Goal: Transaction & Acquisition: Purchase product/service

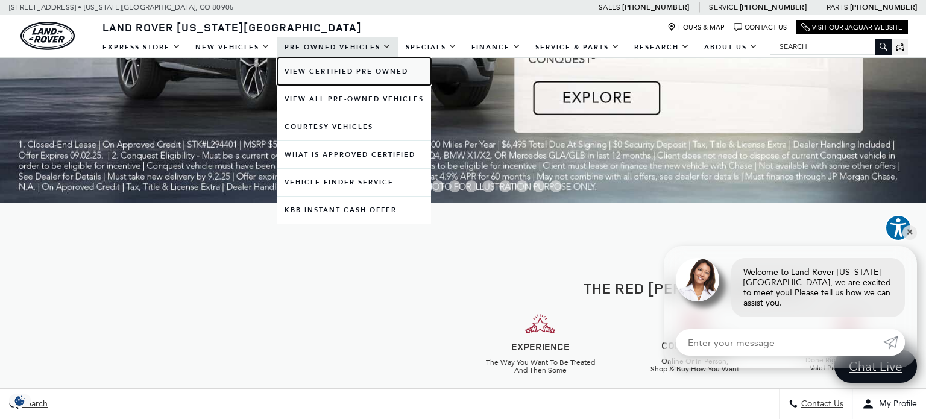
click at [331, 72] on link "View Certified Pre-Owned" at bounding box center [354, 71] width 154 height 27
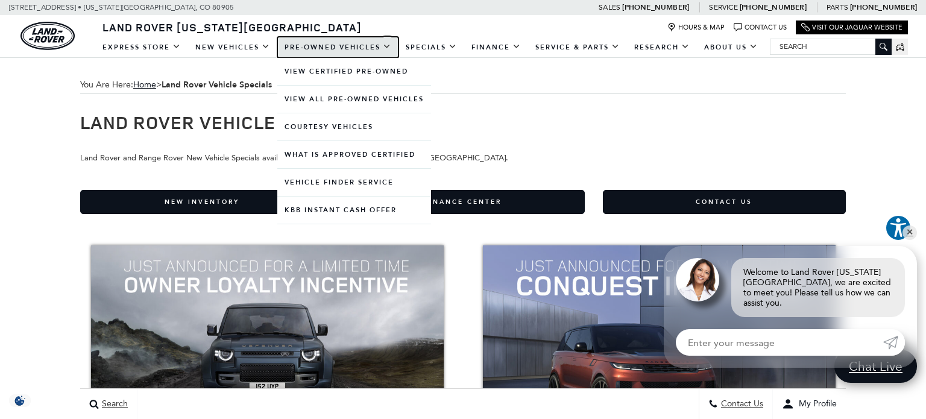
click at [314, 44] on link "Pre-Owned Vehicles" at bounding box center [337, 47] width 121 height 21
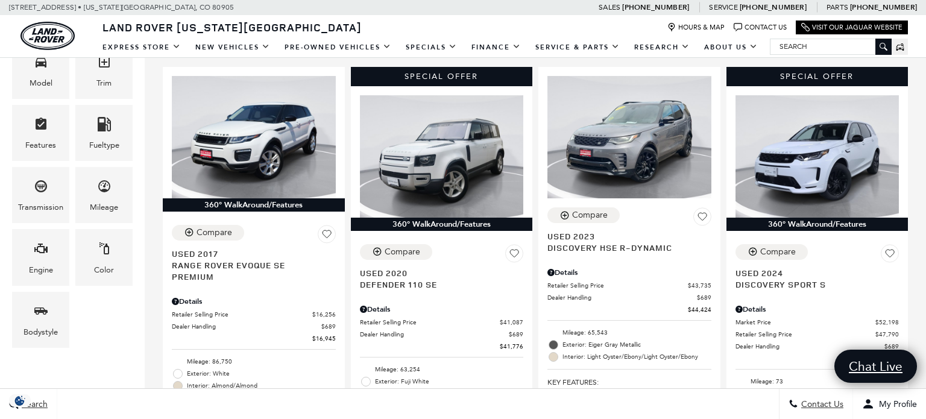
scroll to position [289, 0]
click at [30, 79] on div "Model" at bounding box center [41, 83] width 23 height 13
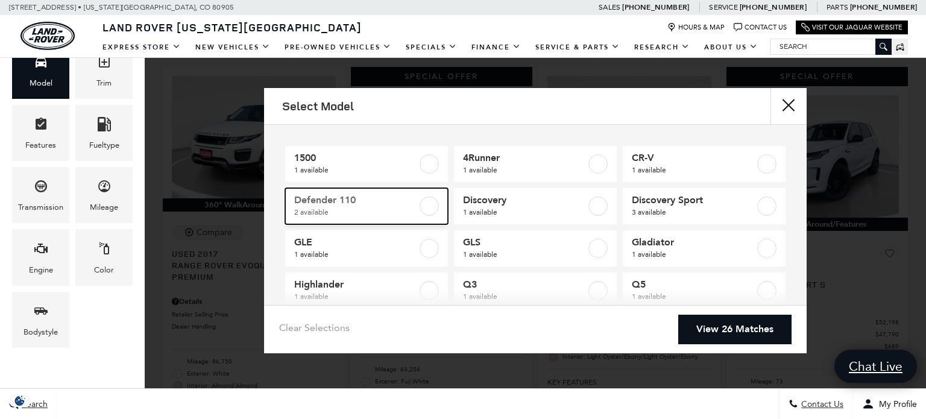
click at [345, 213] on span "2 available" at bounding box center [355, 212] width 123 height 12
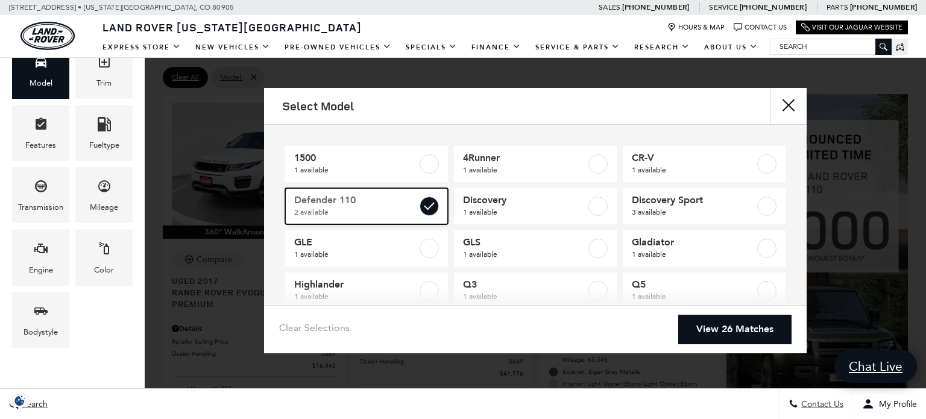
type input "$41,776"
type input "$59,761"
checkbox input "true"
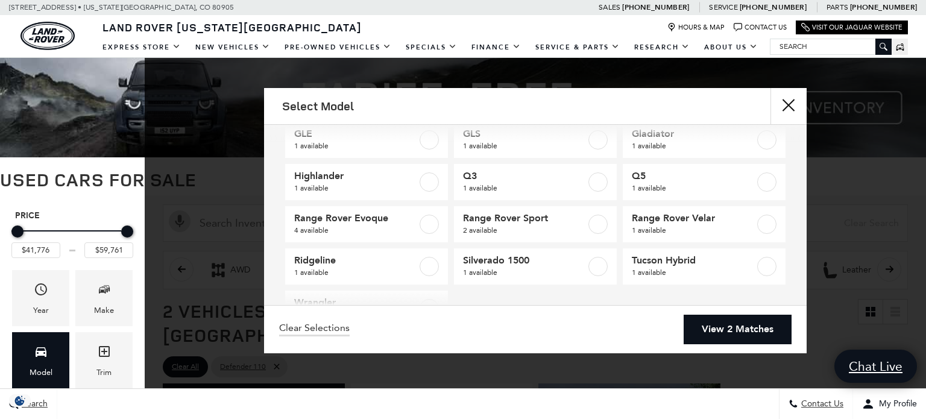
scroll to position [151, 0]
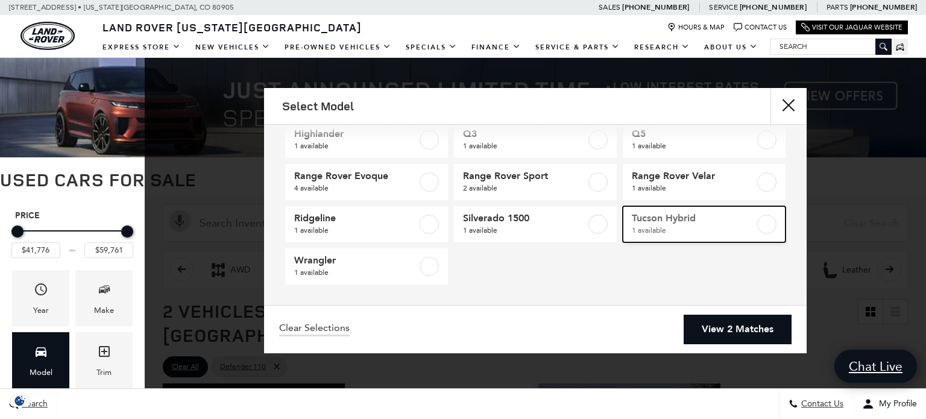
click at [759, 218] on label at bounding box center [766, 224] width 19 height 19
type input "$30,589"
checkbox input "true"
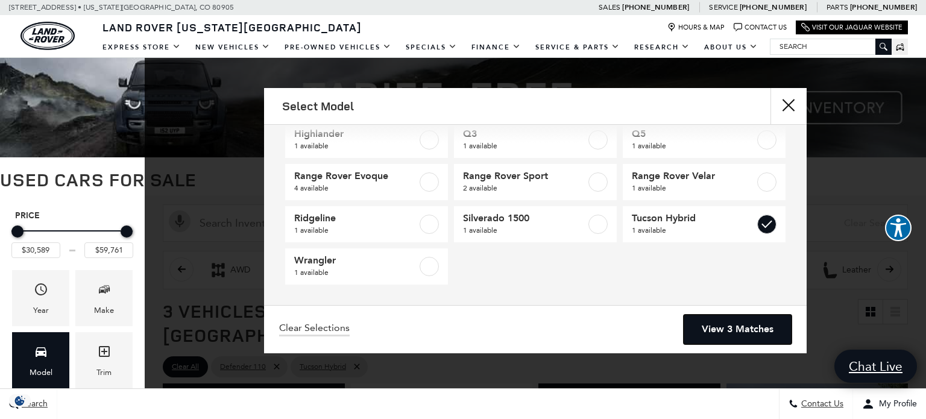
click at [762, 326] on link "View 3 Matches" at bounding box center [737, 330] width 108 height 30
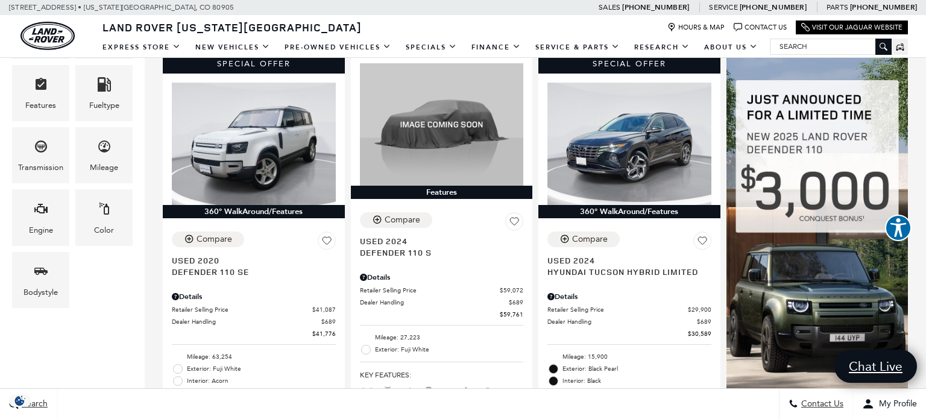
scroll to position [328, 0]
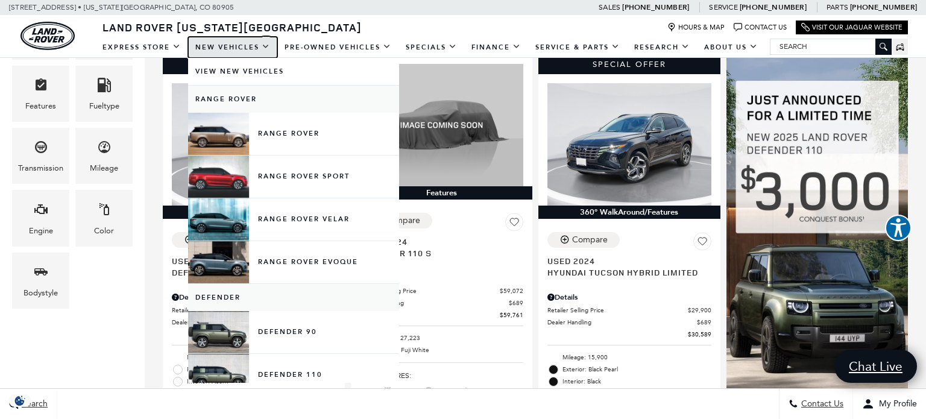
click at [239, 49] on link "New Vehicles" at bounding box center [232, 47] width 89 height 21
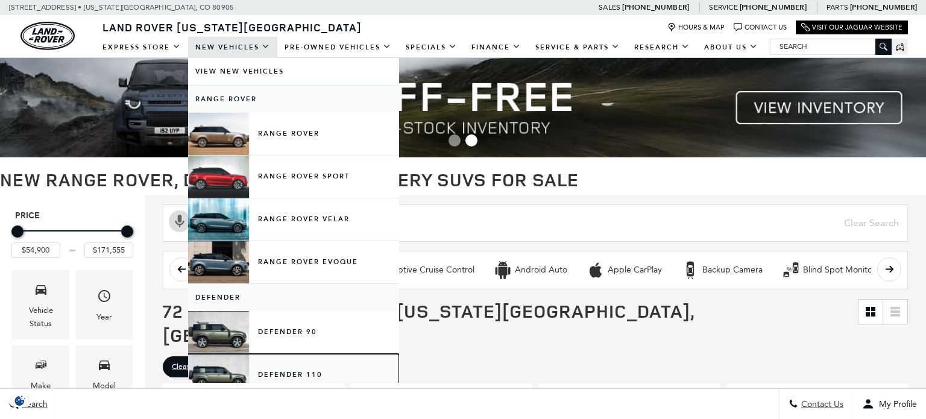
click at [228, 372] on link "Defender 110" at bounding box center [293, 375] width 211 height 42
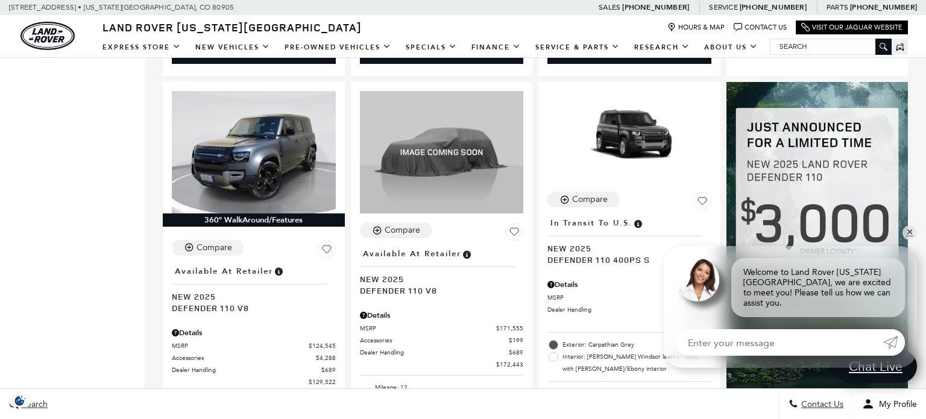
scroll to position [1214, 0]
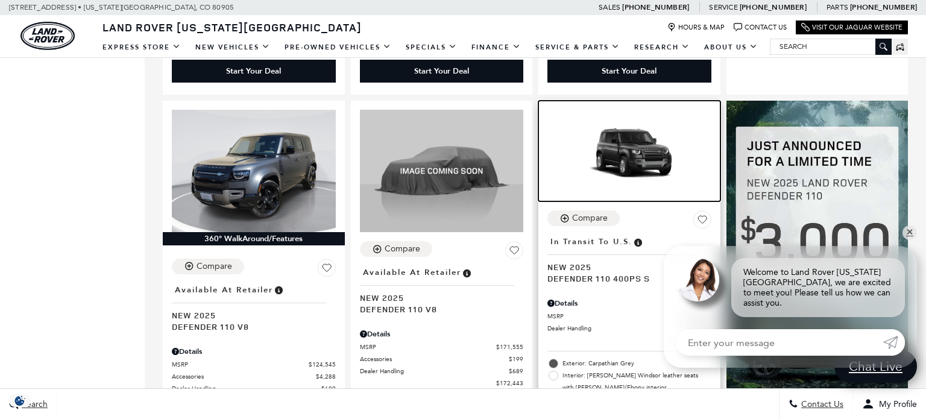
click at [653, 150] on img at bounding box center [629, 156] width 164 height 92
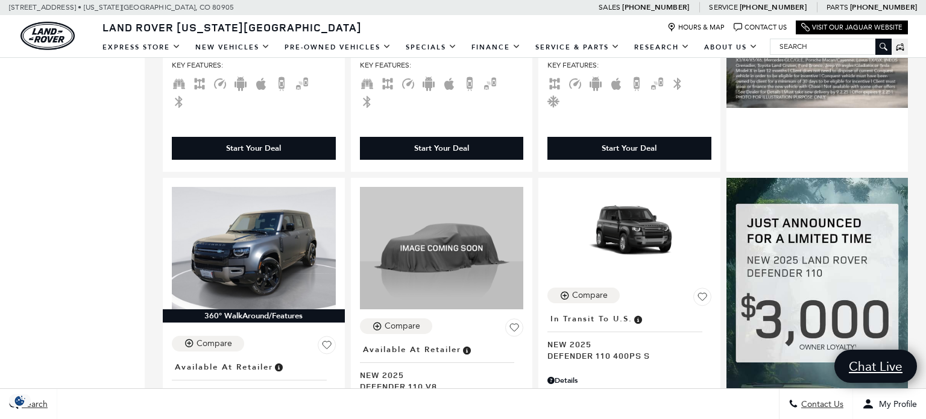
scroll to position [1135, 0]
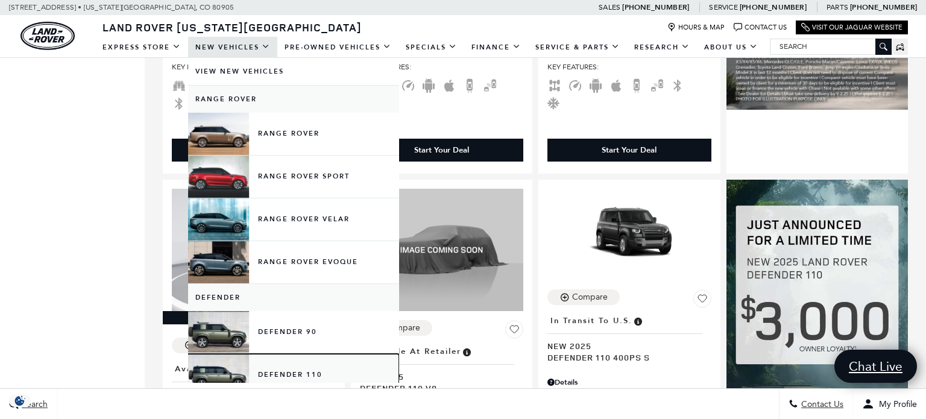
click at [232, 371] on link "Defender 110" at bounding box center [293, 375] width 211 height 42
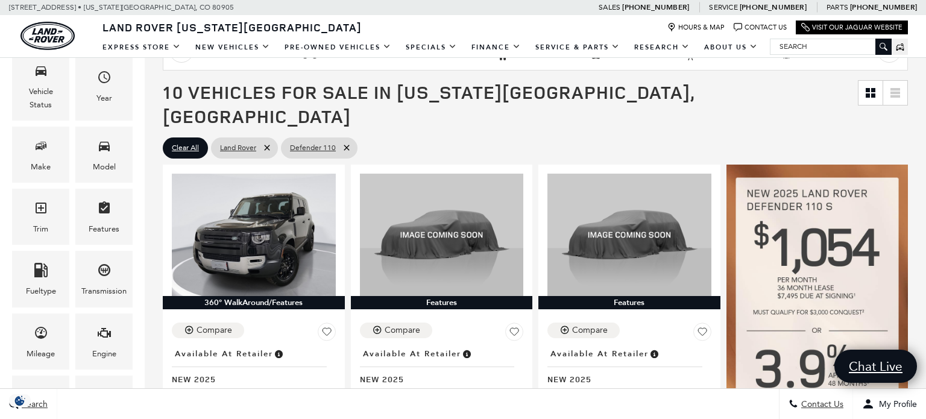
scroll to position [184, 0]
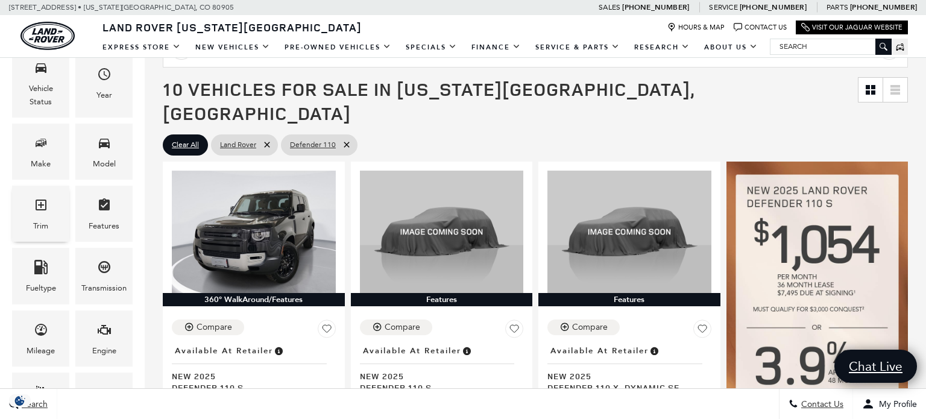
click at [52, 208] on div "Trim" at bounding box center [40, 214] width 57 height 56
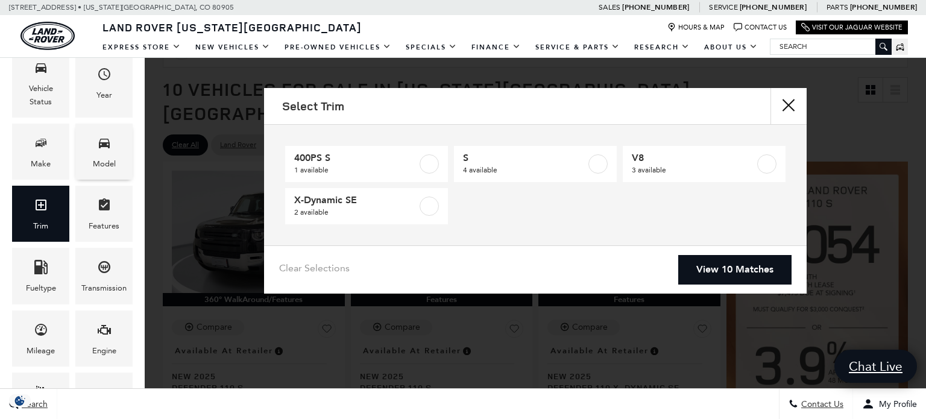
click at [105, 153] on span "Model" at bounding box center [104, 145] width 14 height 25
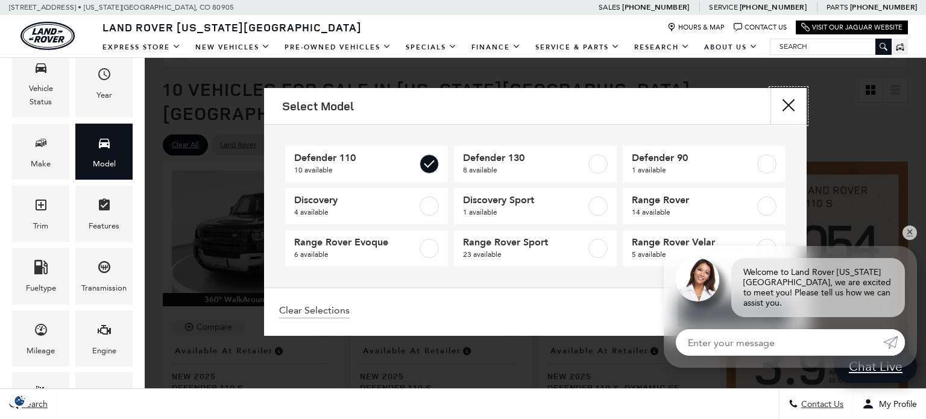
click at [785, 114] on button "close" at bounding box center [788, 106] width 36 height 36
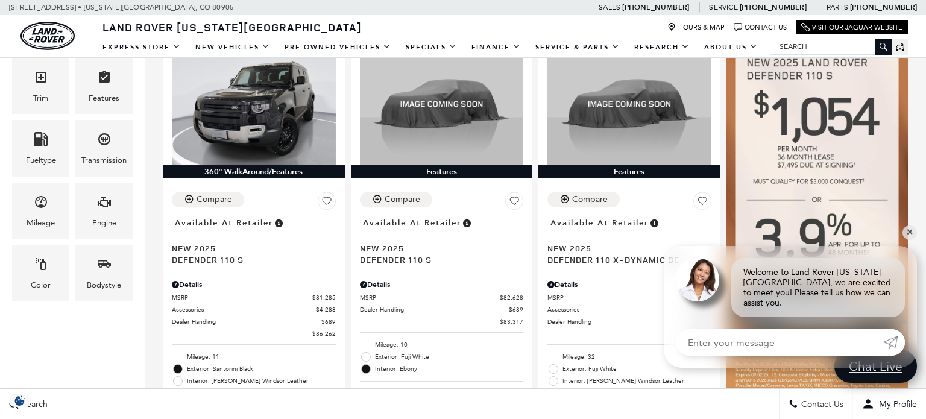
scroll to position [240, 0]
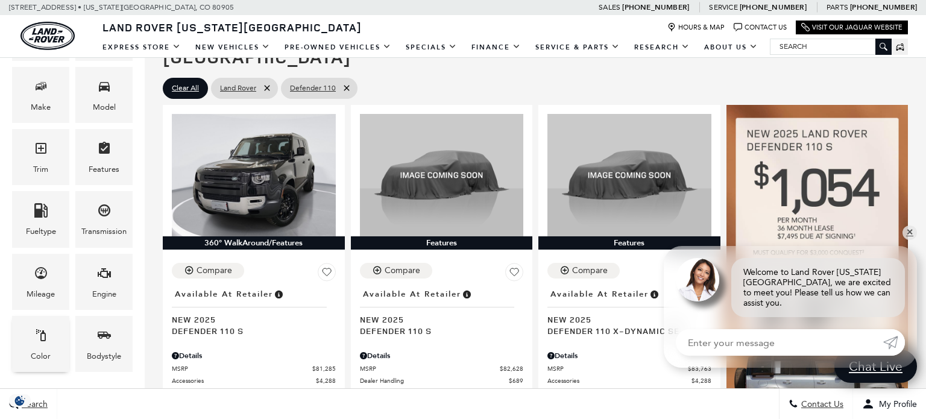
click at [38, 342] on icon "Color" at bounding box center [41, 335] width 14 height 14
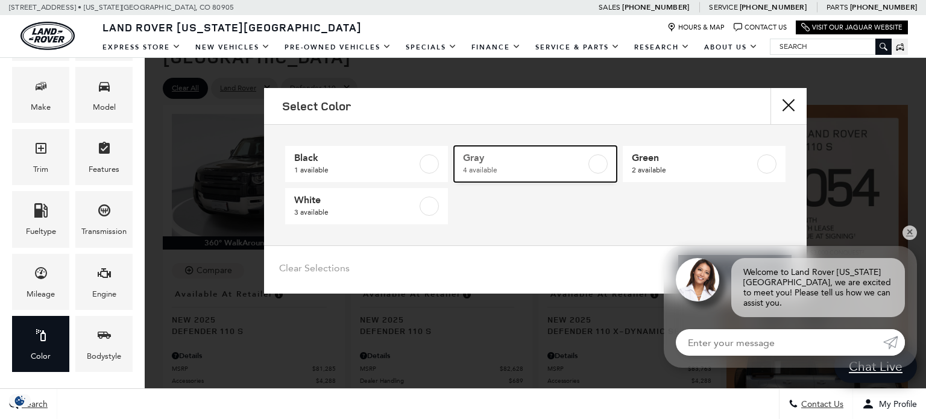
click at [529, 158] on span "Gray" at bounding box center [524, 158] width 123 height 12
type input "$82,519"
checkbox input "true"
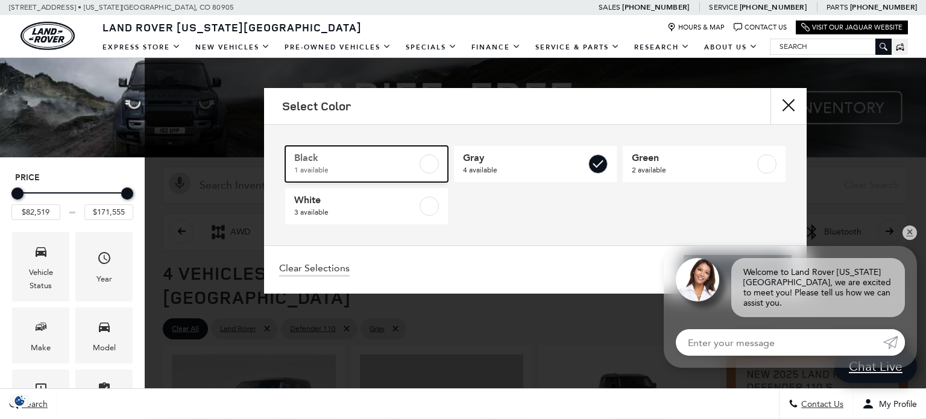
click at [415, 160] on span "Black" at bounding box center [355, 158] width 123 height 12
type input "$81,285"
checkbox input "true"
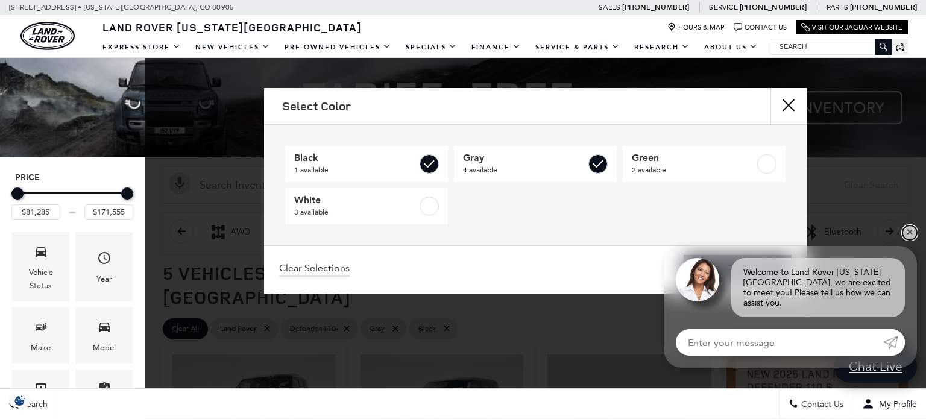
click at [908, 239] on link "✕" at bounding box center [909, 232] width 14 height 14
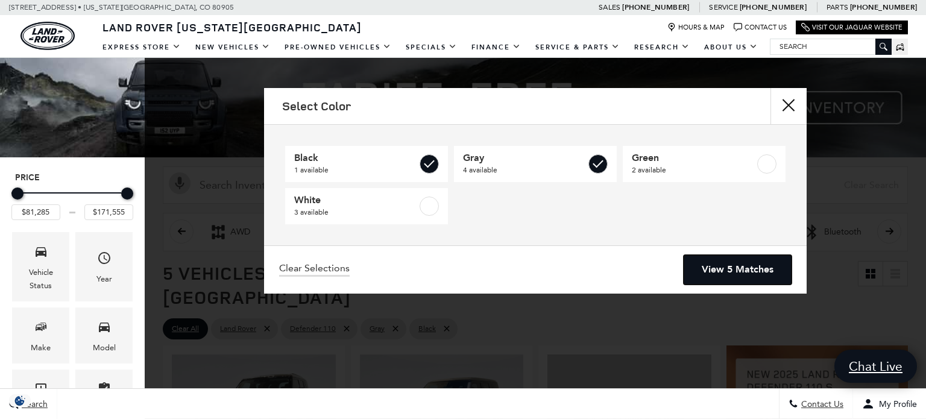
click at [710, 272] on link "View 5 Matches" at bounding box center [737, 270] width 108 height 30
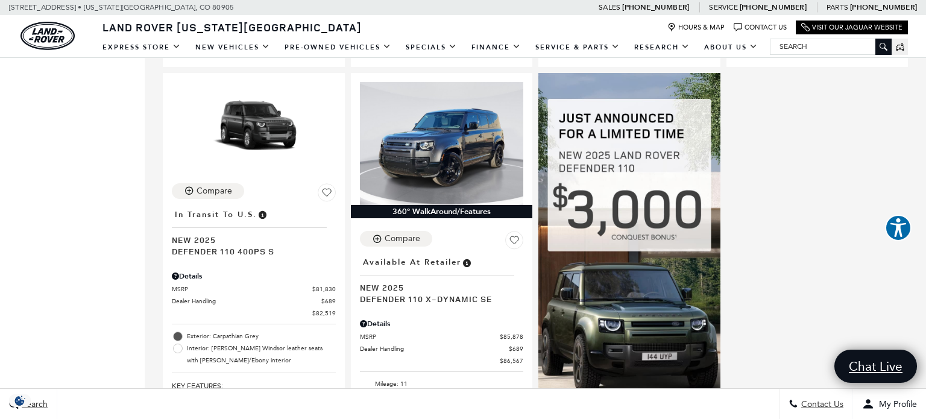
scroll to position [705, 0]
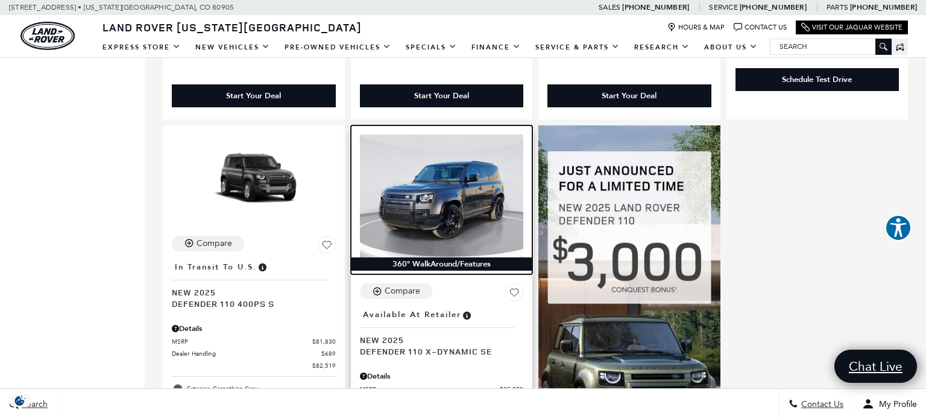
click at [474, 152] on img at bounding box center [442, 195] width 164 height 123
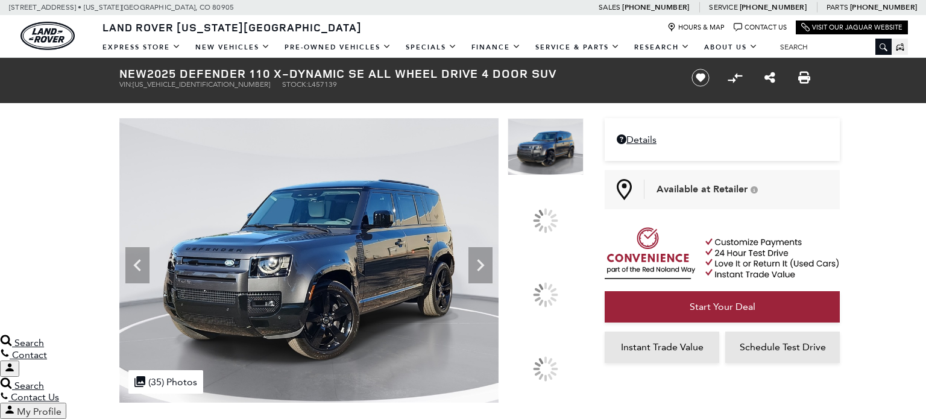
click at [573, 307] on div at bounding box center [351, 260] width 464 height 284
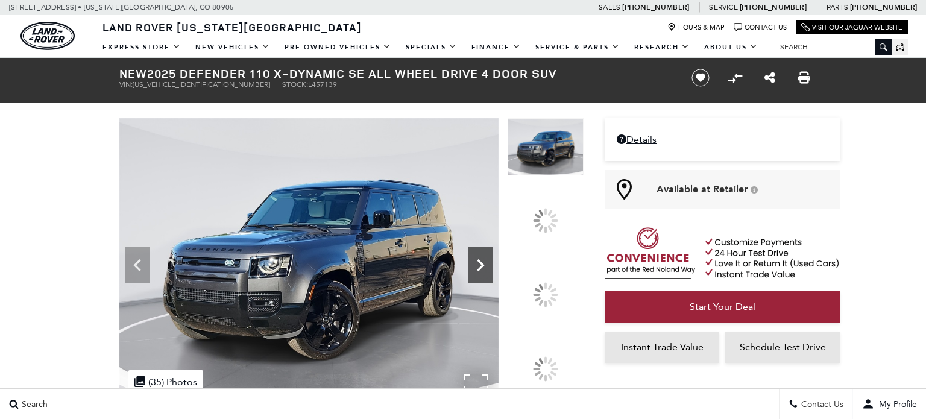
click at [492, 277] on icon at bounding box center [480, 265] width 24 height 24
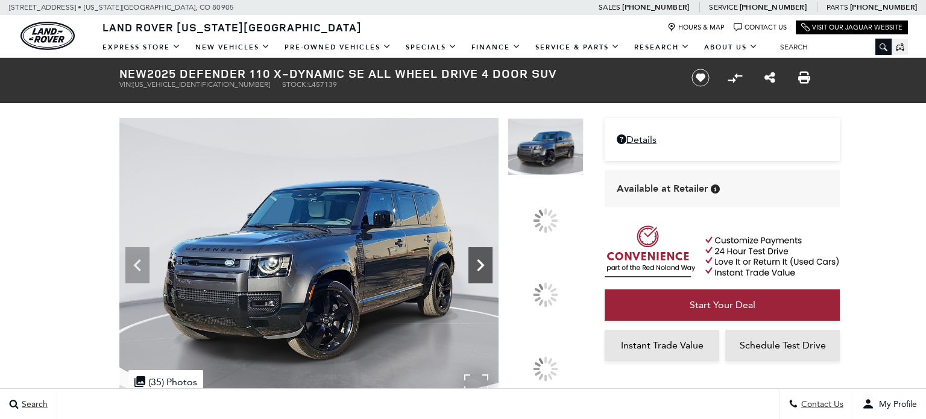
click at [492, 277] on icon at bounding box center [480, 265] width 24 height 24
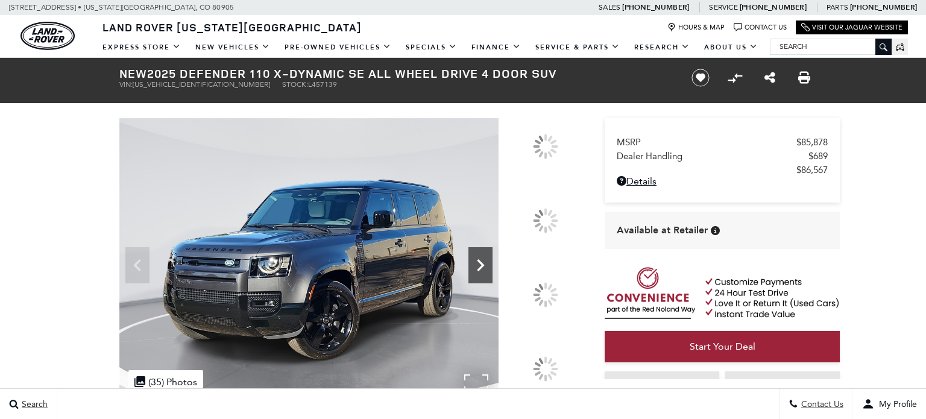
click at [541, 159] on div at bounding box center [545, 146] width 25 height 25
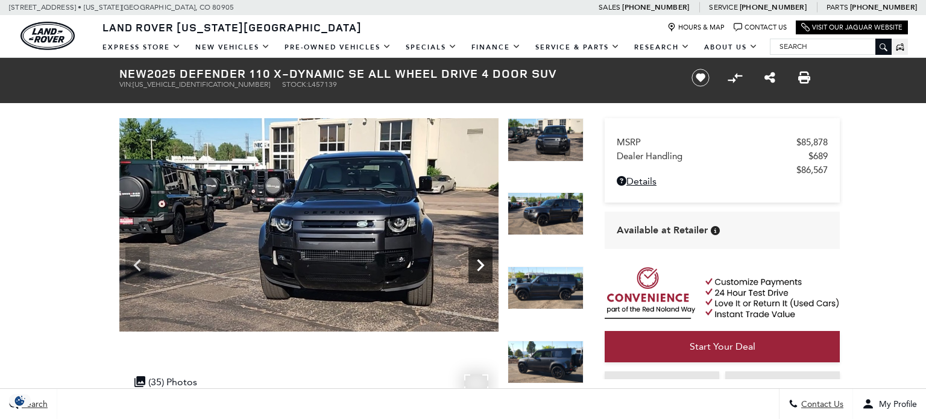
click at [483, 278] on div "Next" at bounding box center [480, 265] width 24 height 36
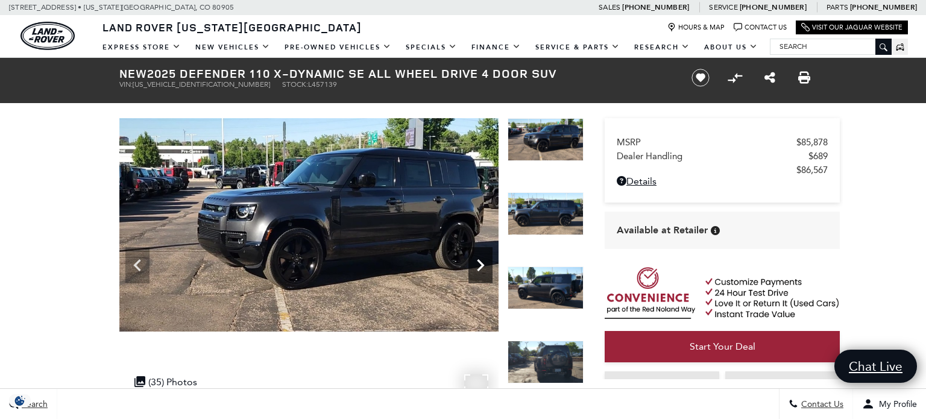
click at [493, 281] on img at bounding box center [308, 224] width 379 height 213
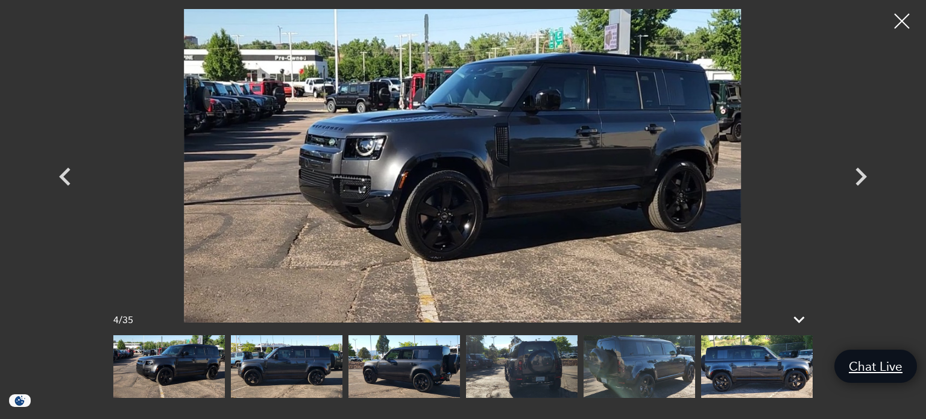
click at [867, 166] on icon "Next" at bounding box center [861, 177] width 36 height 36
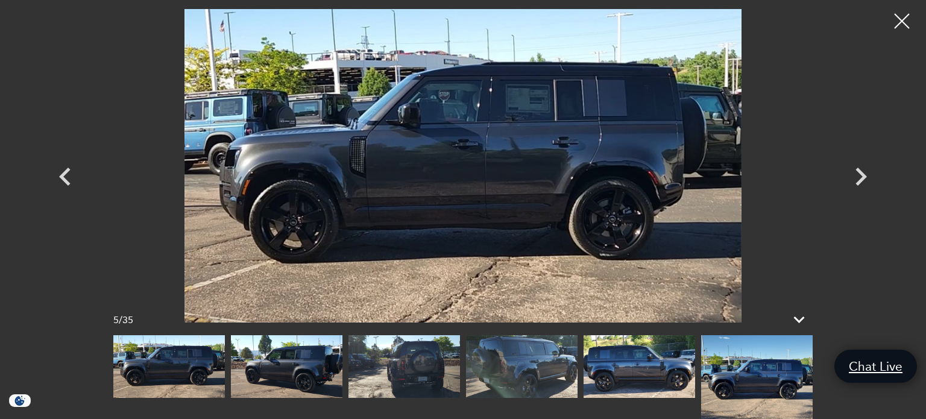
click at [867, 179] on icon "Next" at bounding box center [861, 177] width 36 height 36
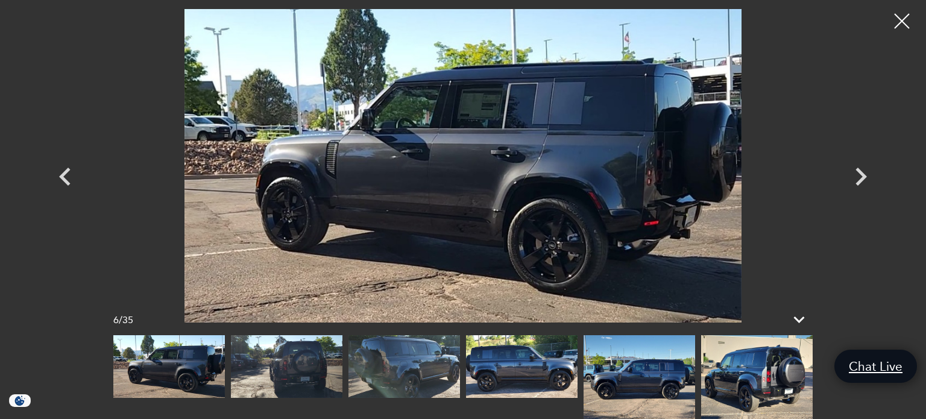
click at [852, 179] on icon "Next" at bounding box center [861, 177] width 36 height 36
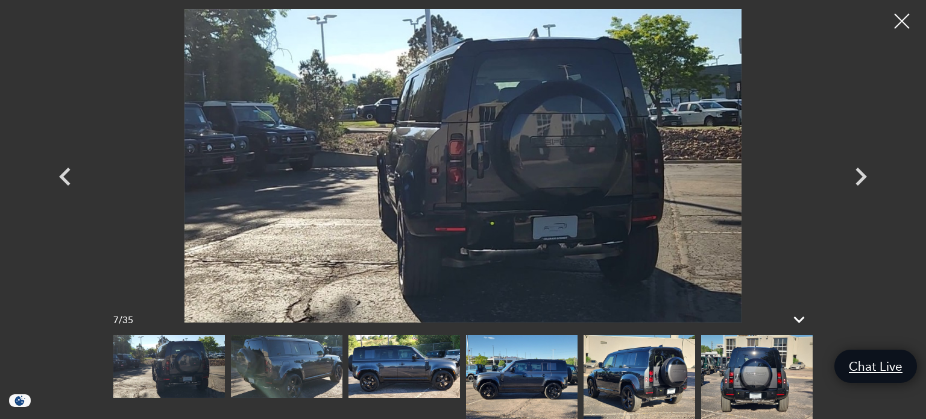
click at [862, 205] on div "Next" at bounding box center [861, 179] width 36 height 54
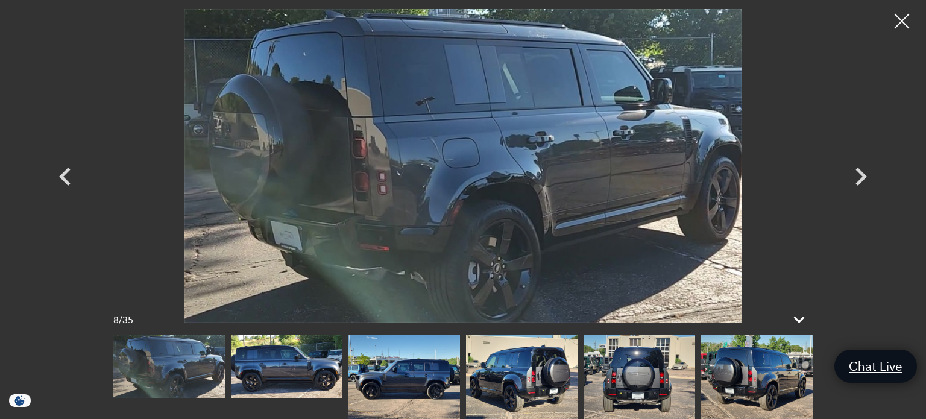
click at [860, 190] on icon "Next" at bounding box center [861, 177] width 36 height 36
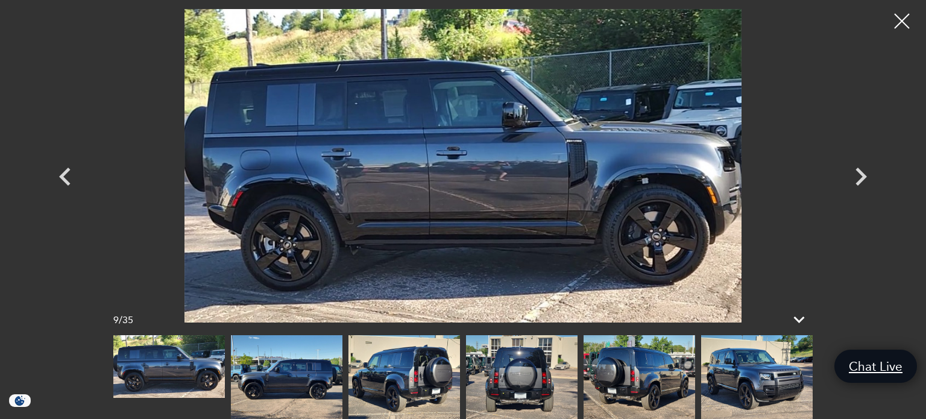
click at [849, 187] on icon "Next" at bounding box center [861, 177] width 36 height 36
